Goal: Find specific page/section: Find specific page/section

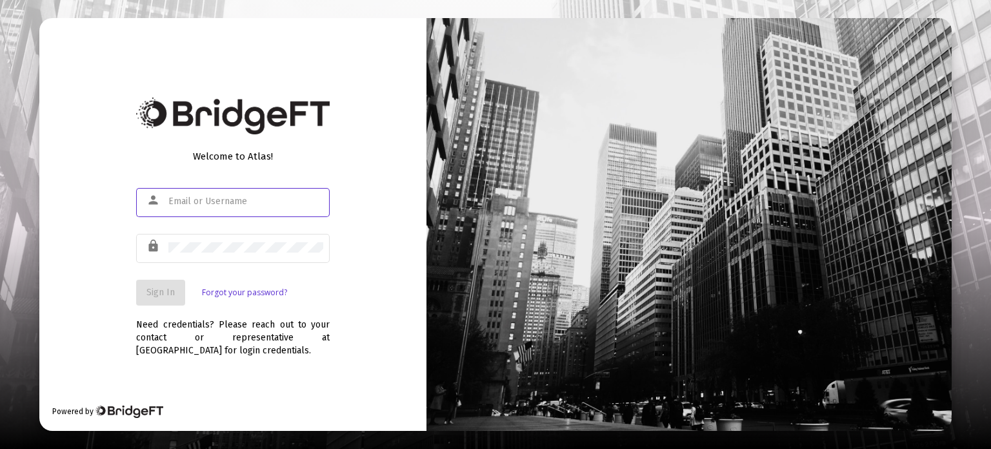
type input "[PERSON_NAME][EMAIL_ADDRESS][DOMAIN_NAME]"
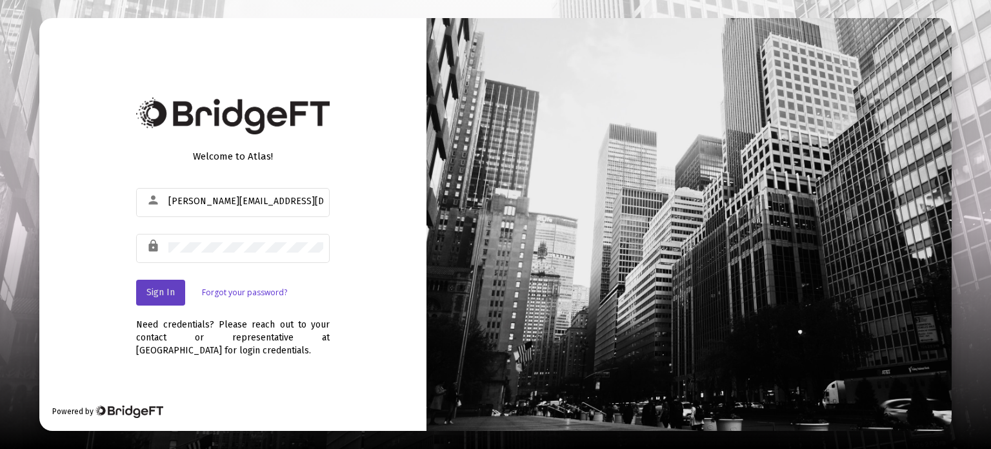
click at [153, 294] on span "Sign In" at bounding box center [161, 292] width 28 height 11
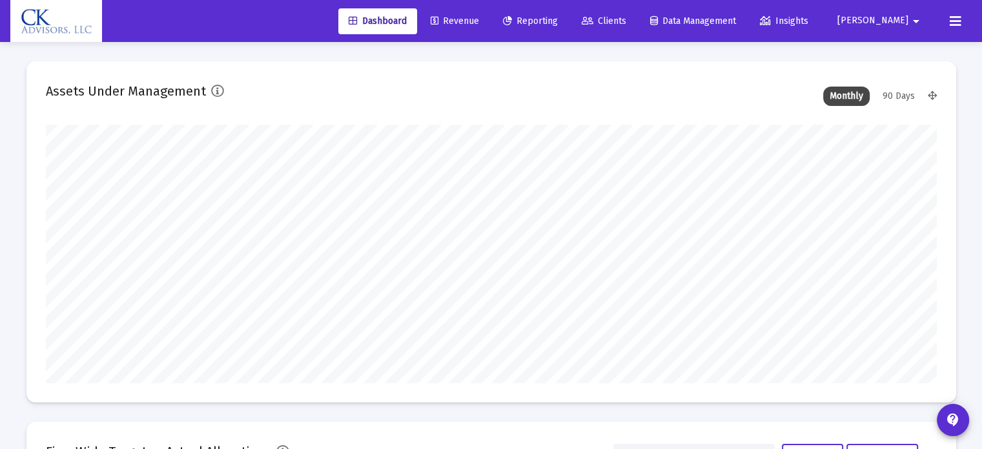
type input "[DATE]"
click at [407, 17] on span "Dashboard" at bounding box center [378, 20] width 58 height 11
click at [479, 25] on span "Revenue" at bounding box center [455, 20] width 48 height 11
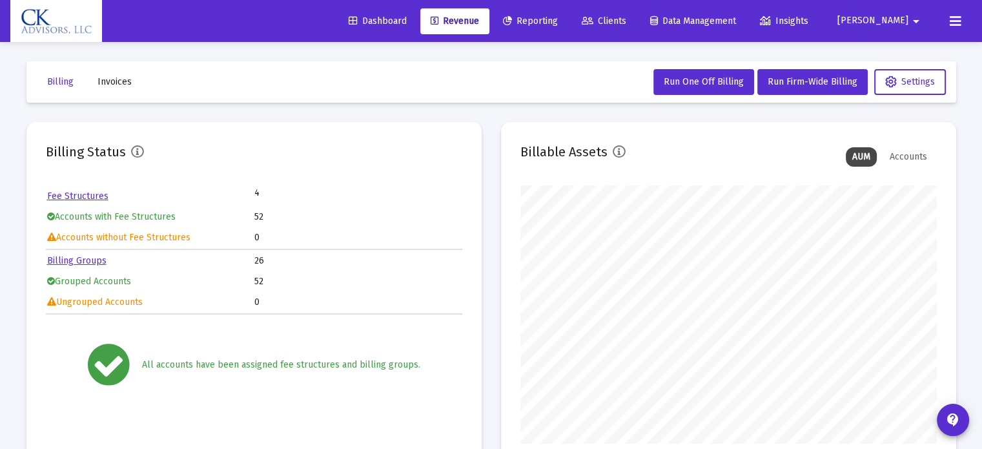
scroll to position [258, 416]
click at [558, 20] on span "Reporting" at bounding box center [530, 20] width 55 height 11
